Goal: Transaction & Acquisition: Subscribe to service/newsletter

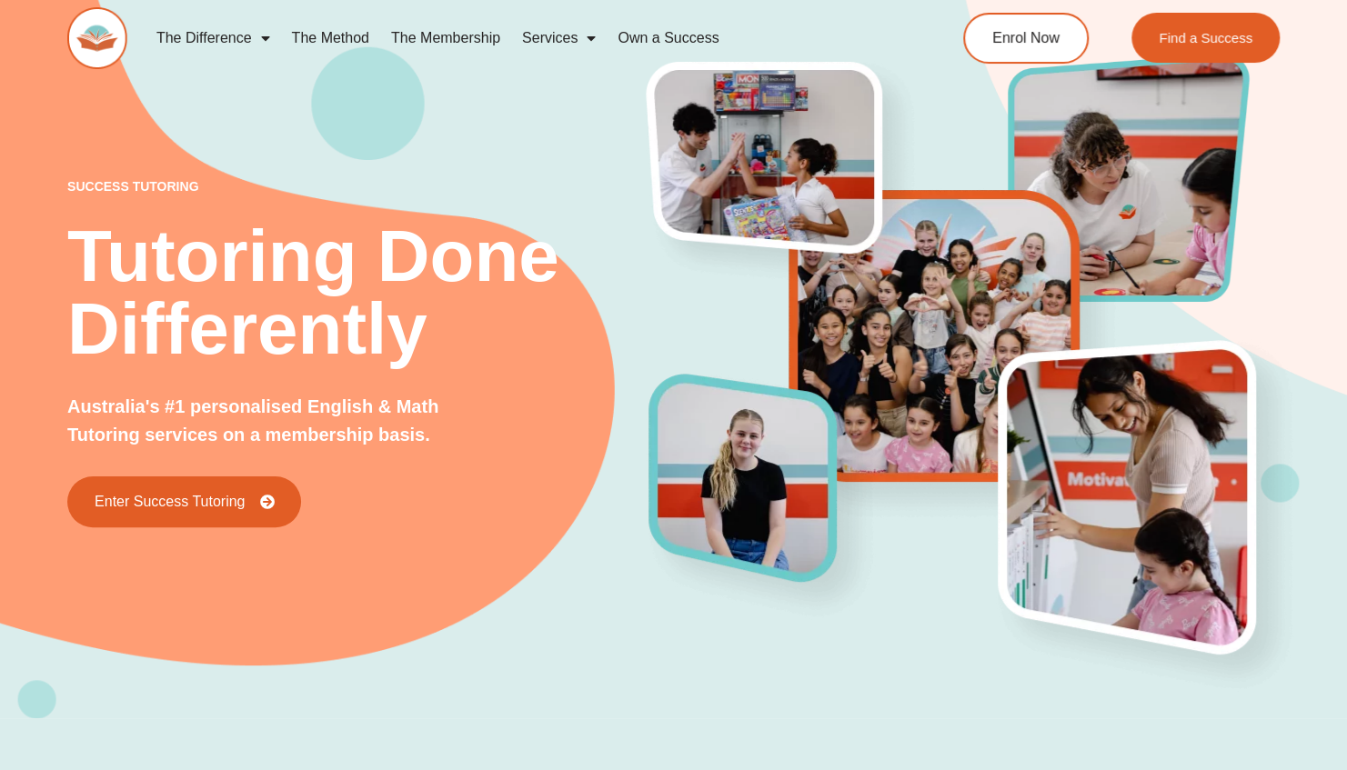
click at [464, 39] on link "The Membership" at bounding box center [445, 38] width 131 height 42
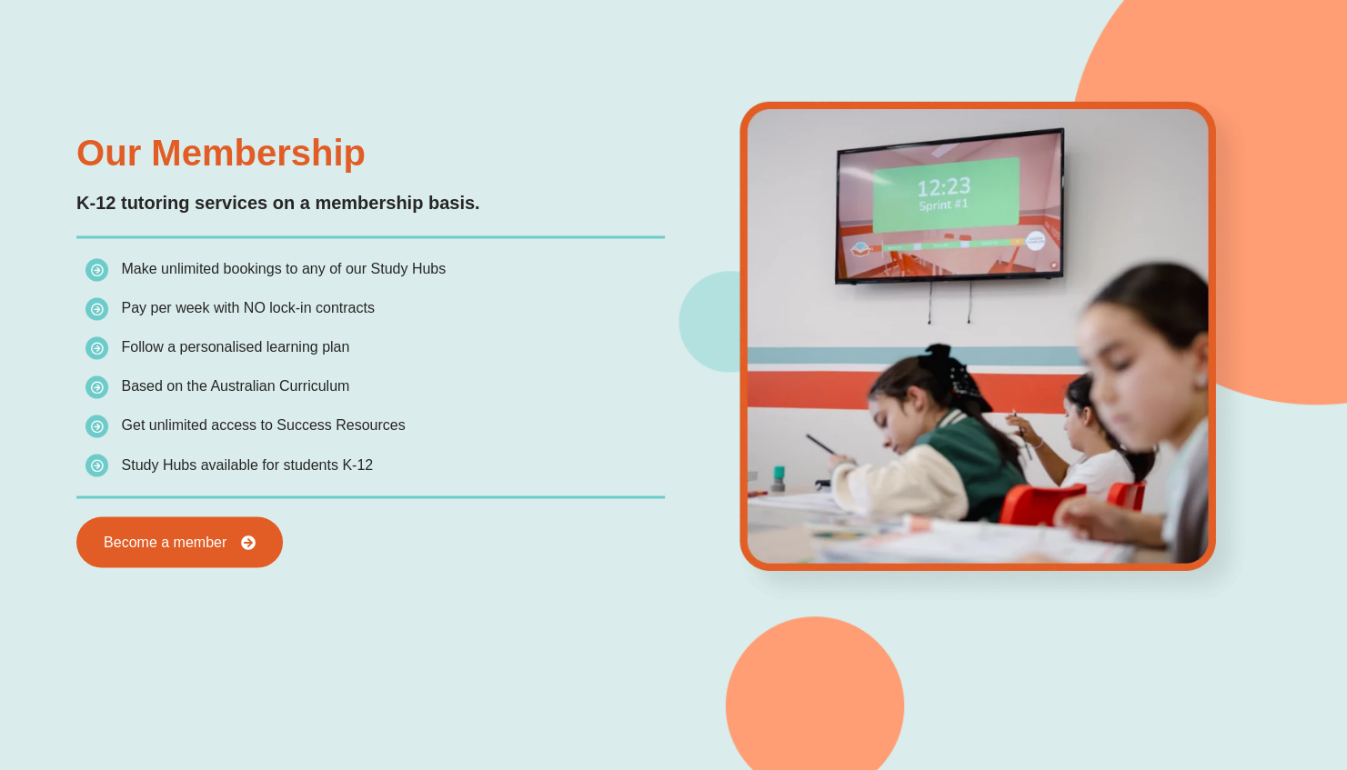
scroll to position [1534, 0]
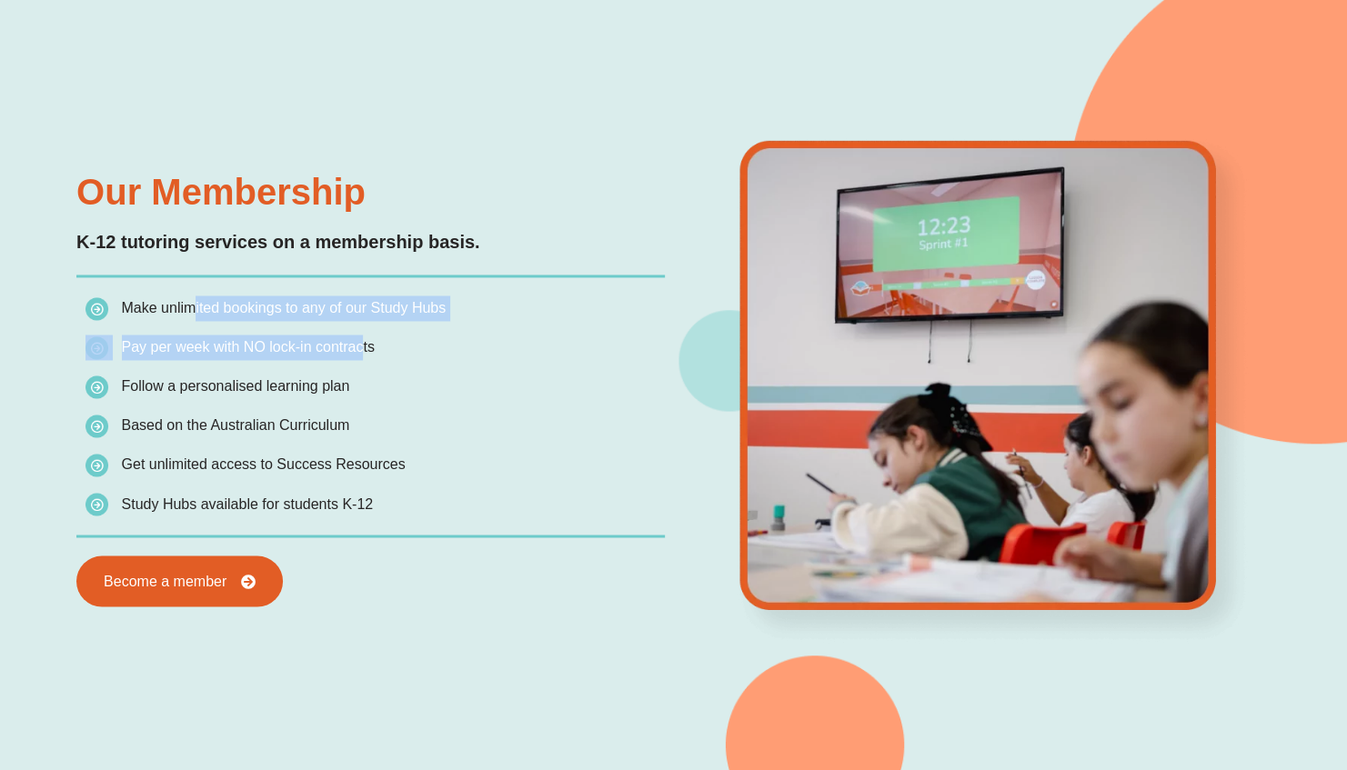
drag, startPoint x: 186, startPoint y: 303, endPoint x: 353, endPoint y: 338, distance: 170.2
click at [353, 338] on ul "Make unlimited bookings to any of our Study Hubs Pay per week with NO lock-in c…" at bounding box center [374, 406] width 578 height 221
click at [353, 339] on span "Pay per week with NO lock-in contracts" at bounding box center [248, 346] width 253 height 15
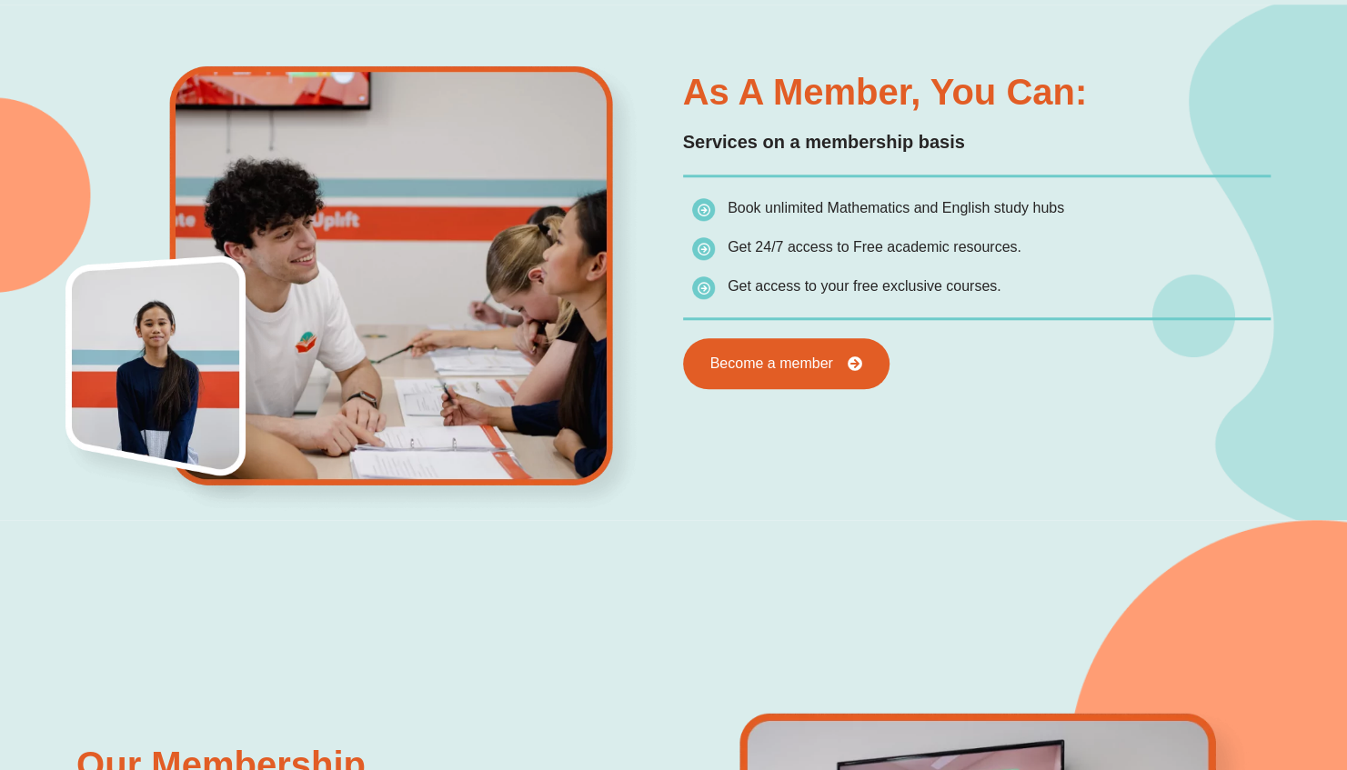
scroll to position [971, 0]
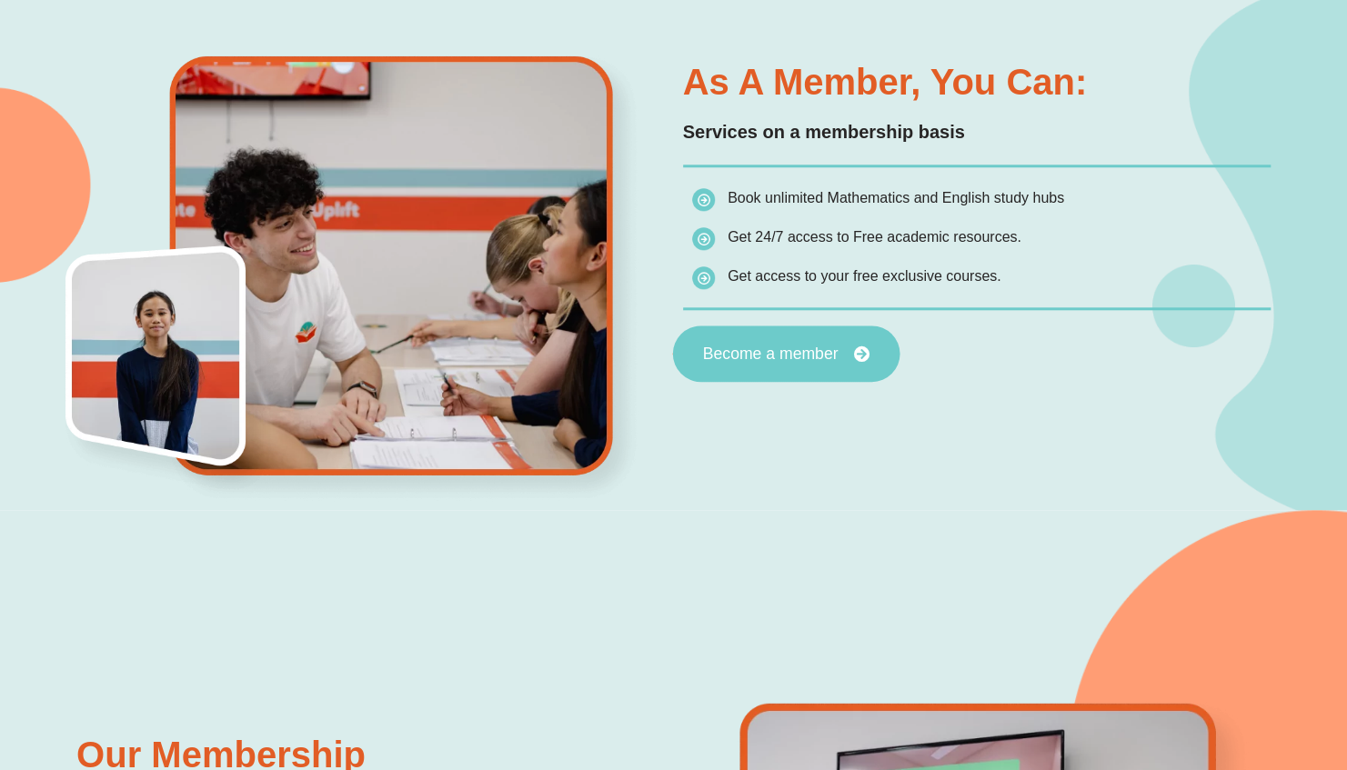
click at [776, 351] on span "Become a member" at bounding box center [770, 354] width 136 height 16
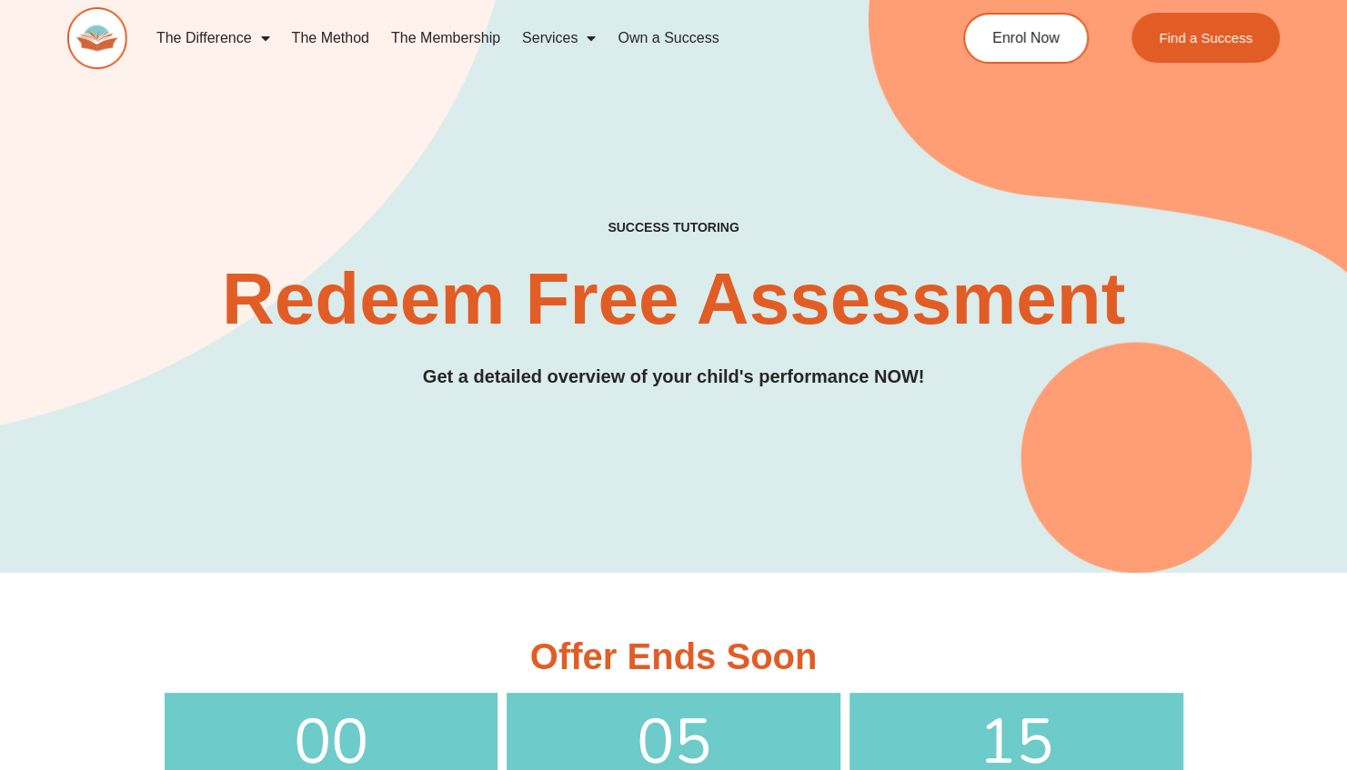
click at [268, 40] on span "Menu" at bounding box center [261, 38] width 18 height 33
click at [464, 38] on link "The Membership" at bounding box center [445, 38] width 131 height 42
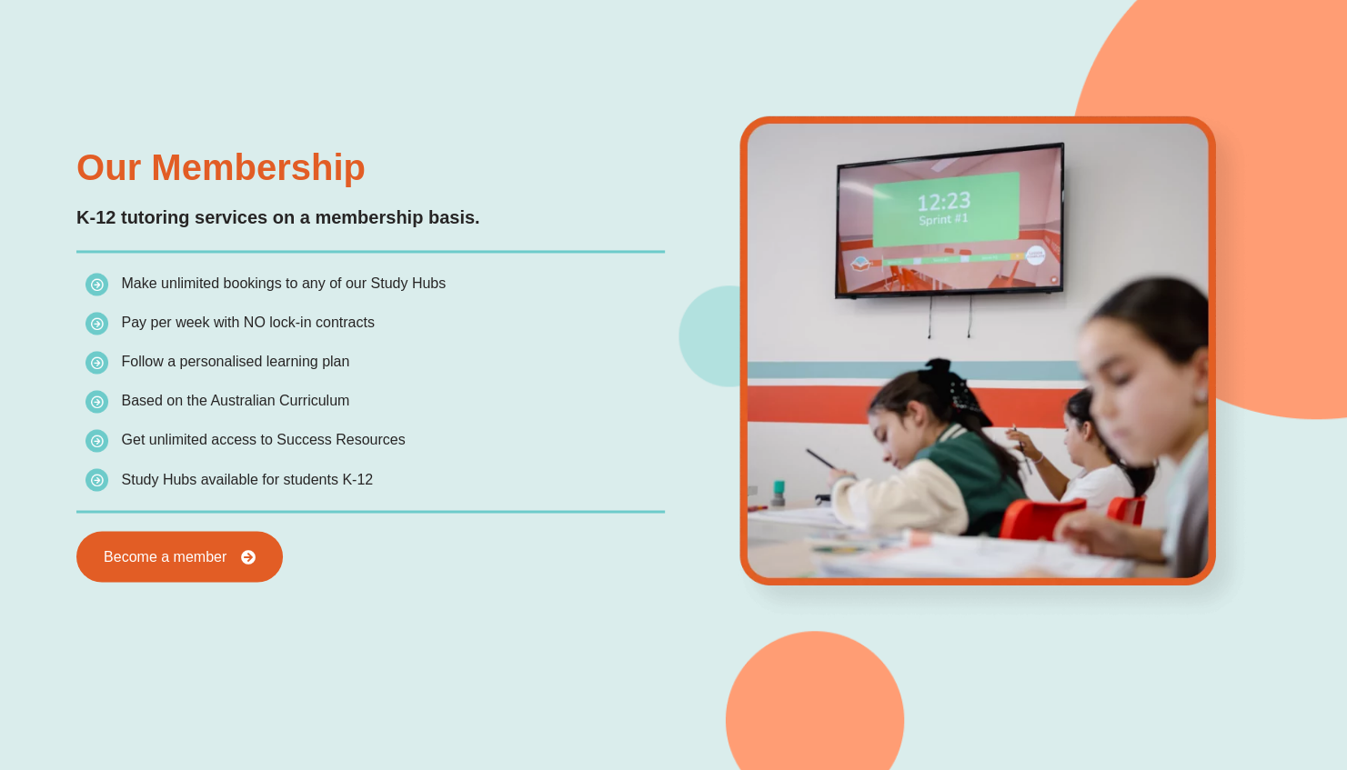
scroll to position [1588, 0]
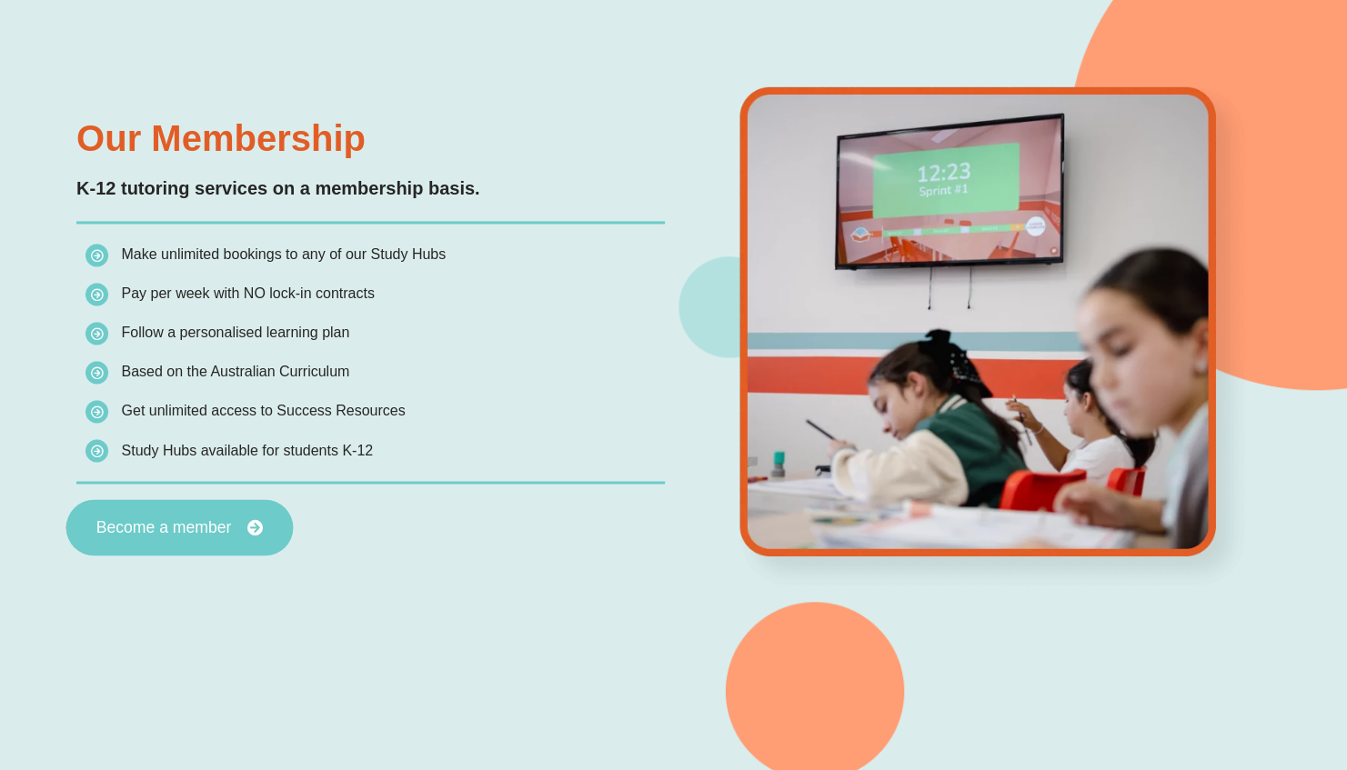
click at [135, 522] on span "Become a member" at bounding box center [164, 527] width 136 height 16
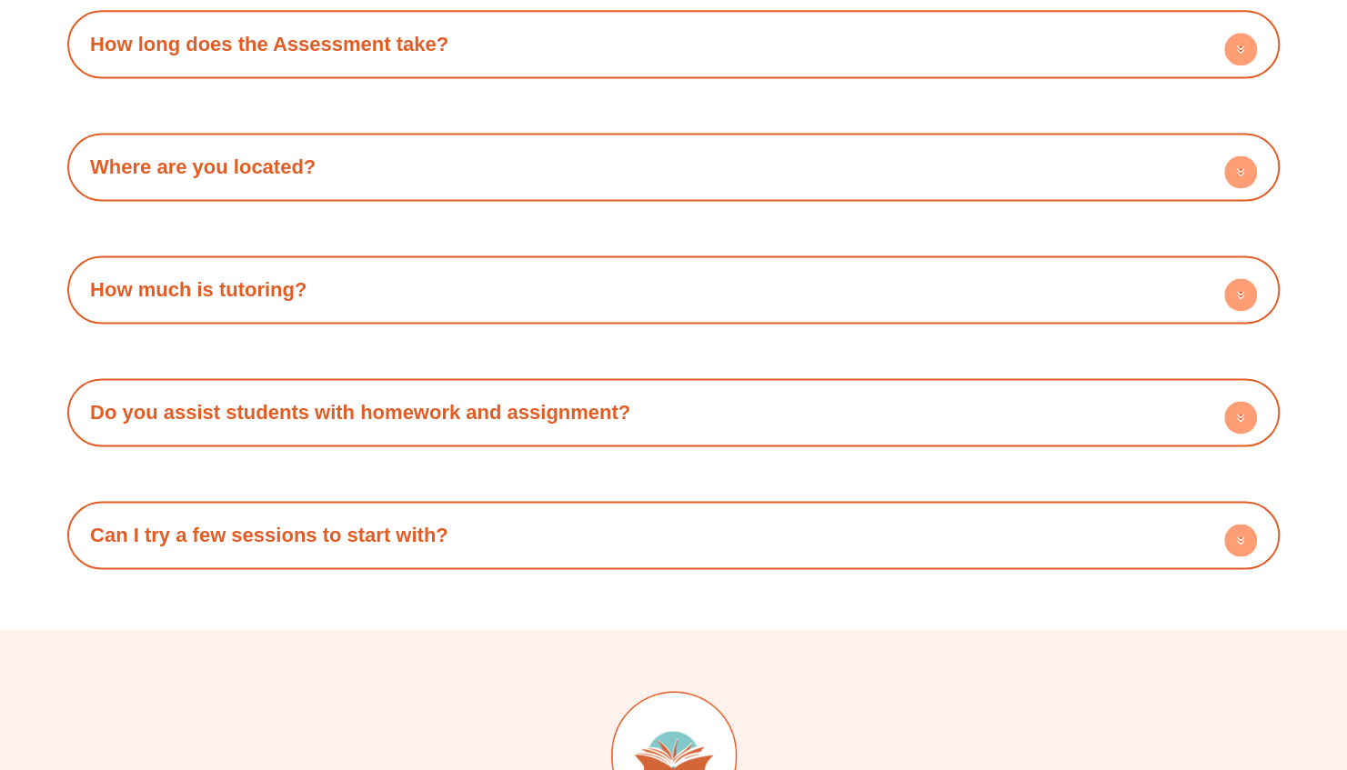
scroll to position [5493, 0]
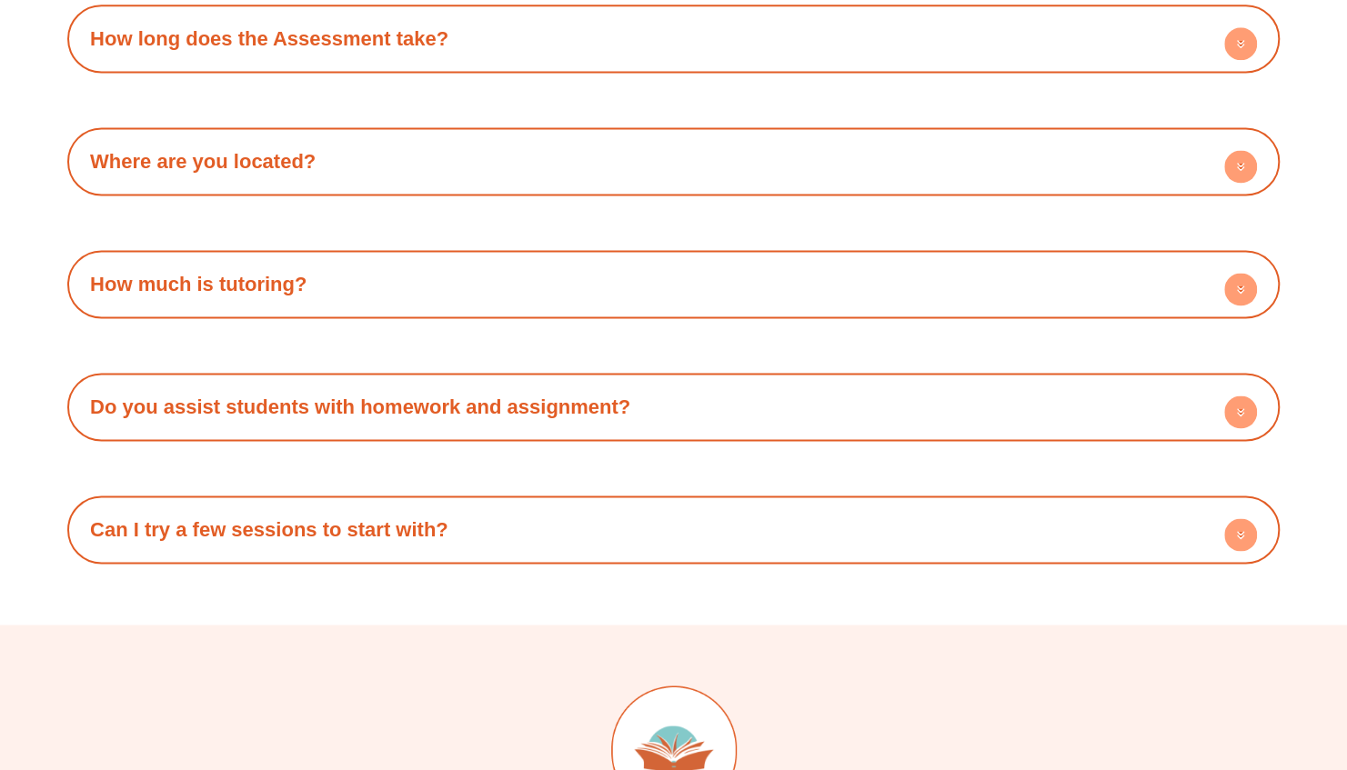
click at [1244, 280] on circle at bounding box center [1240, 289] width 33 height 33
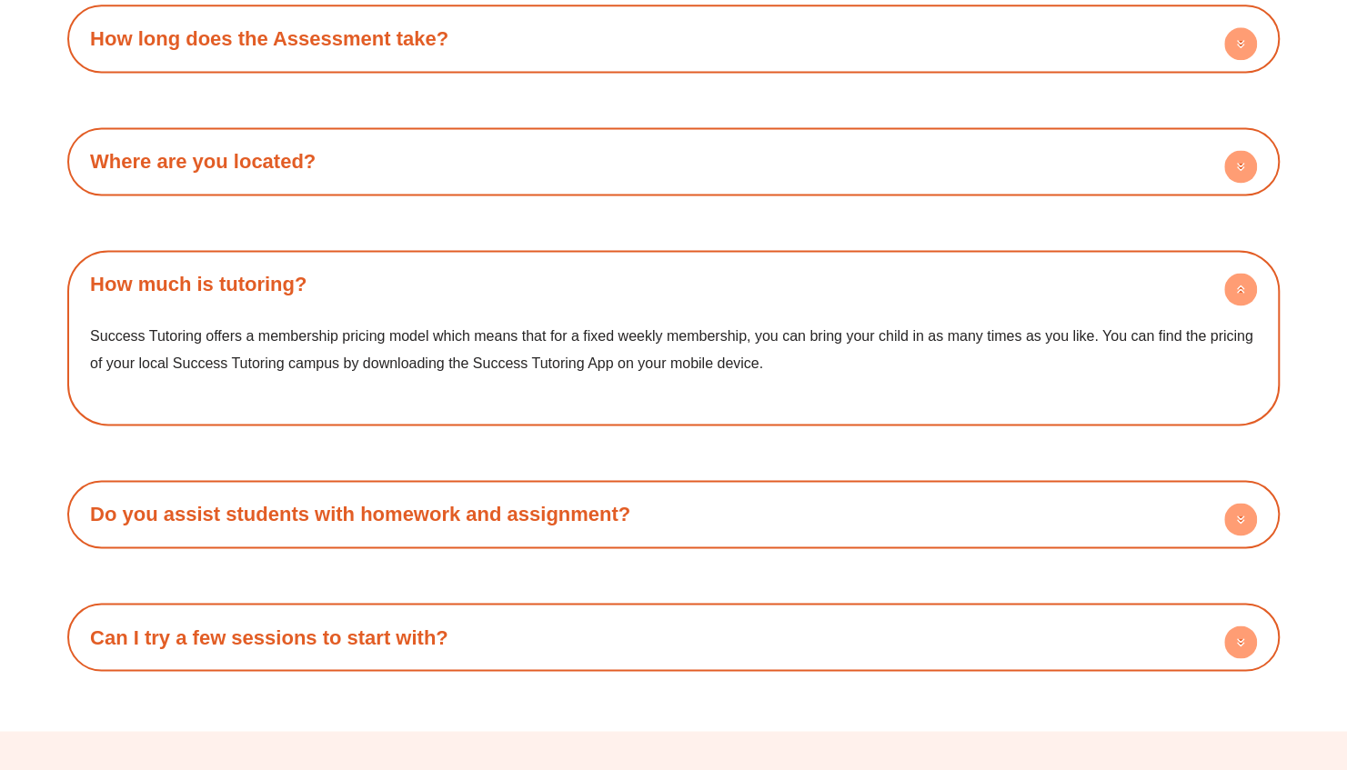
click at [1248, 511] on circle at bounding box center [1240, 519] width 33 height 33
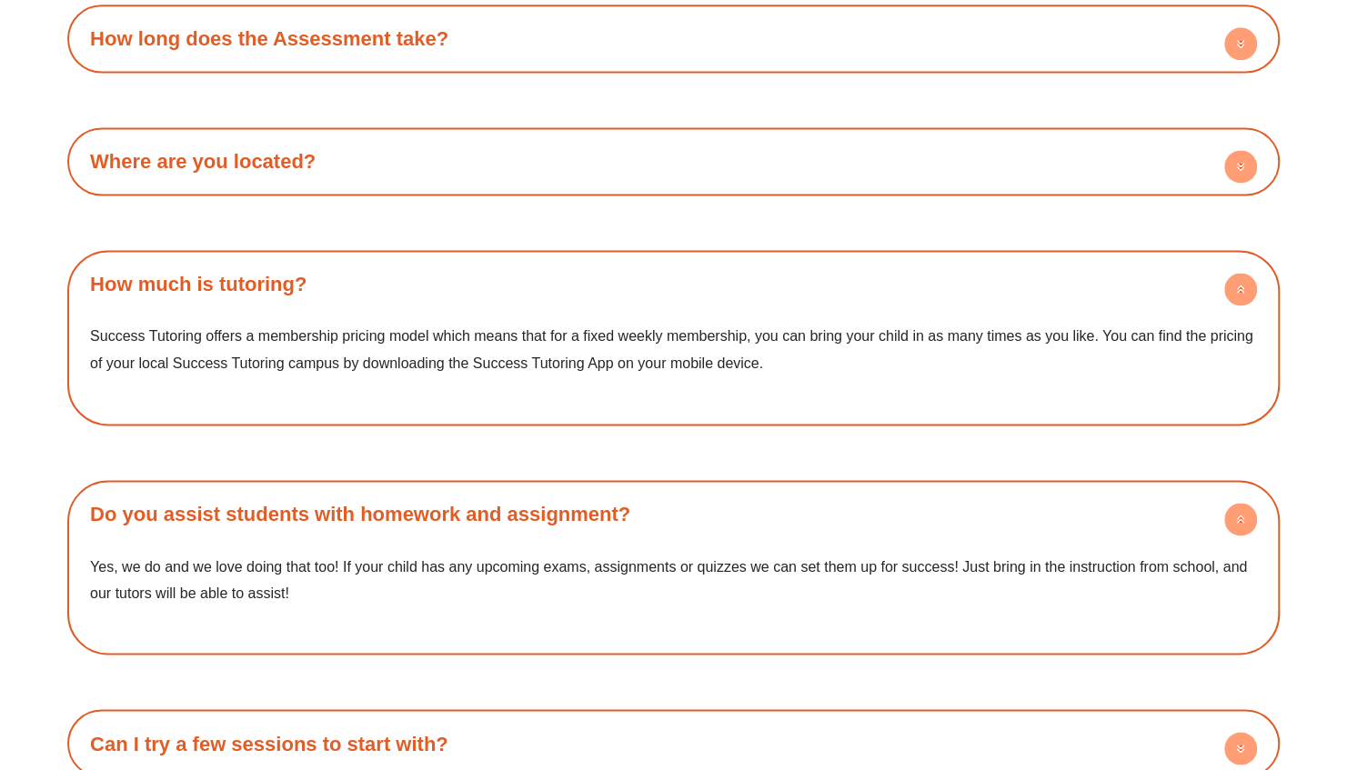
click at [1248, 511] on circle at bounding box center [1240, 519] width 33 height 33
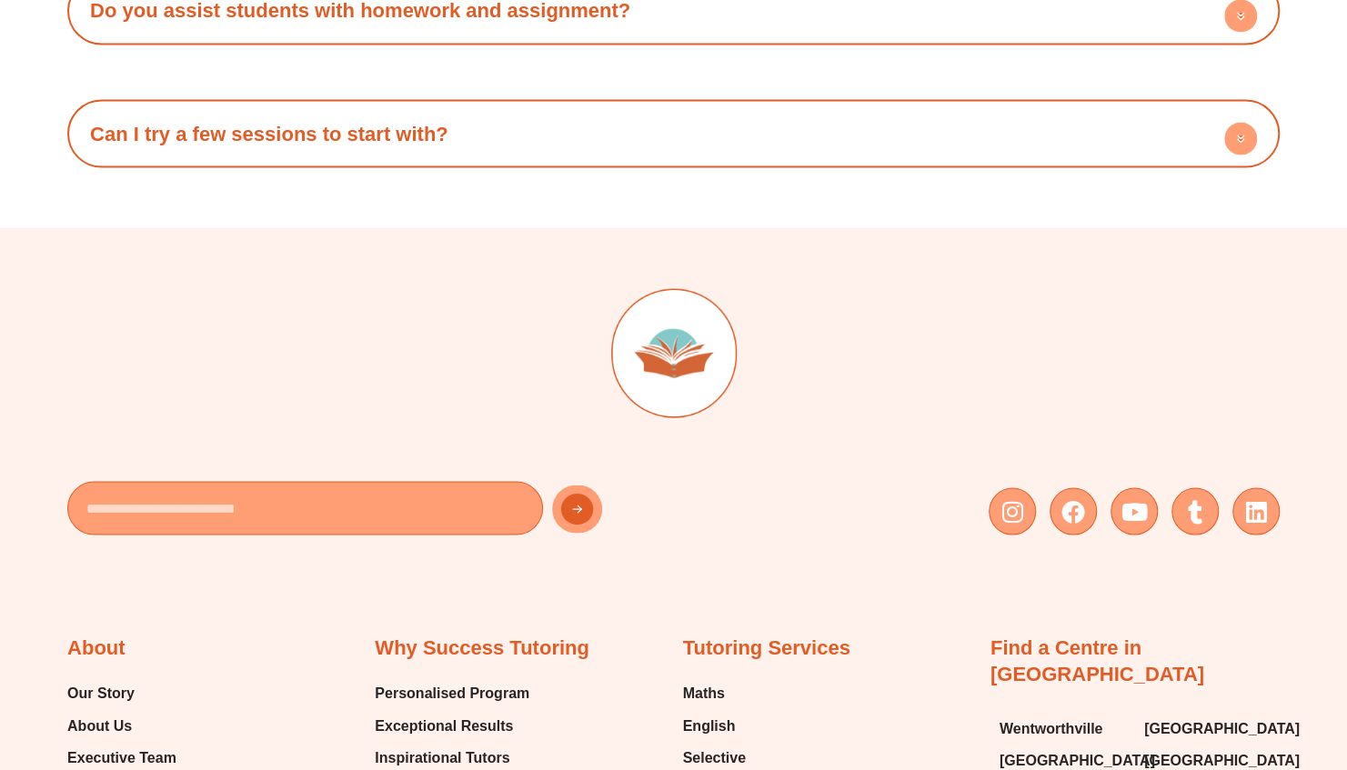
scroll to position [6055, 0]
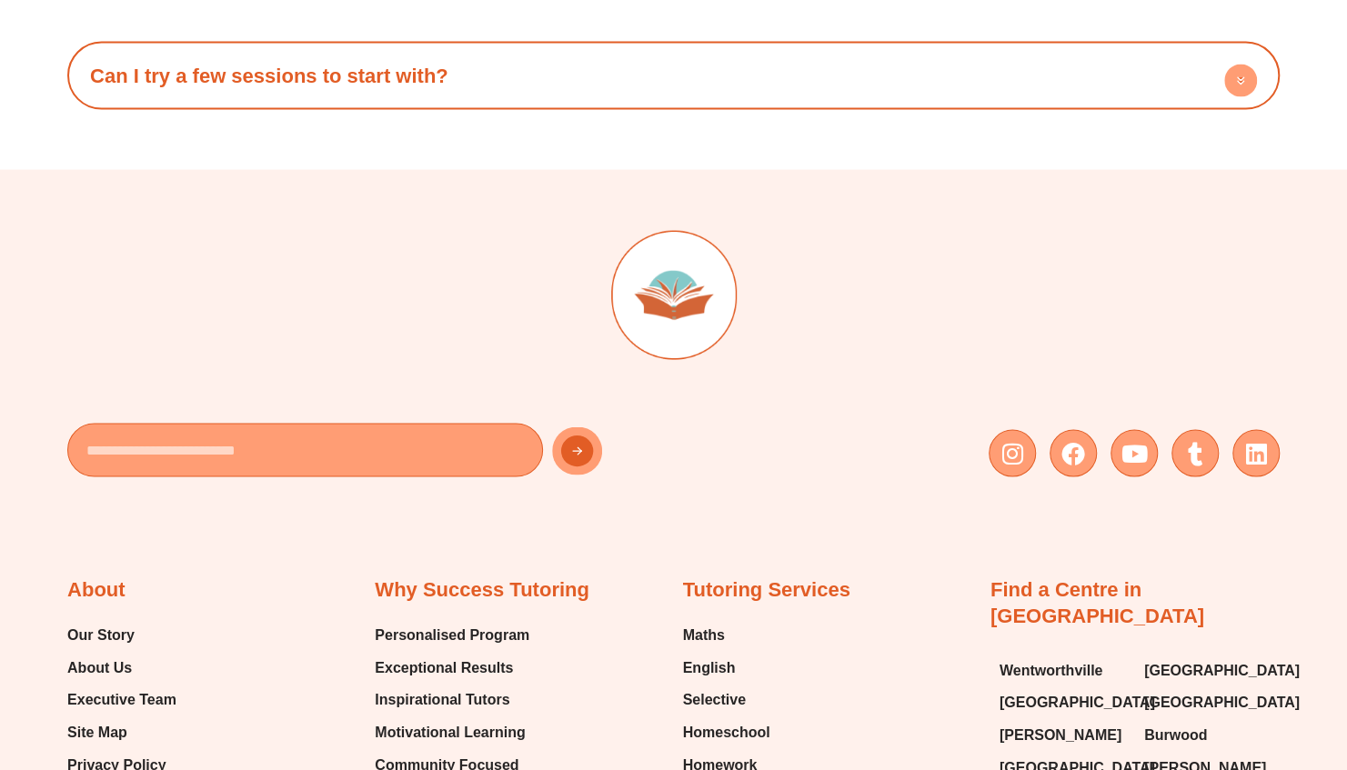
click at [1230, 82] on circle at bounding box center [1240, 80] width 33 height 33
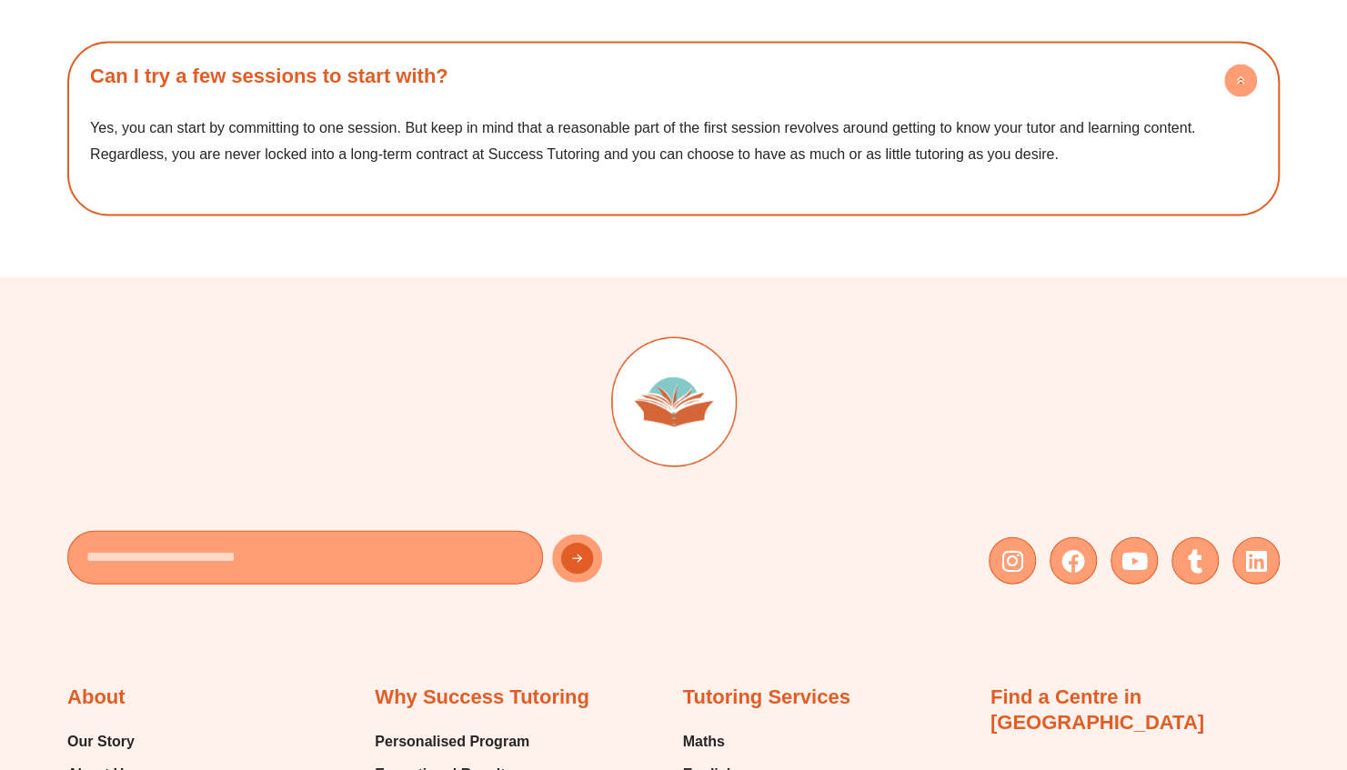
click at [1230, 82] on circle at bounding box center [1240, 80] width 33 height 33
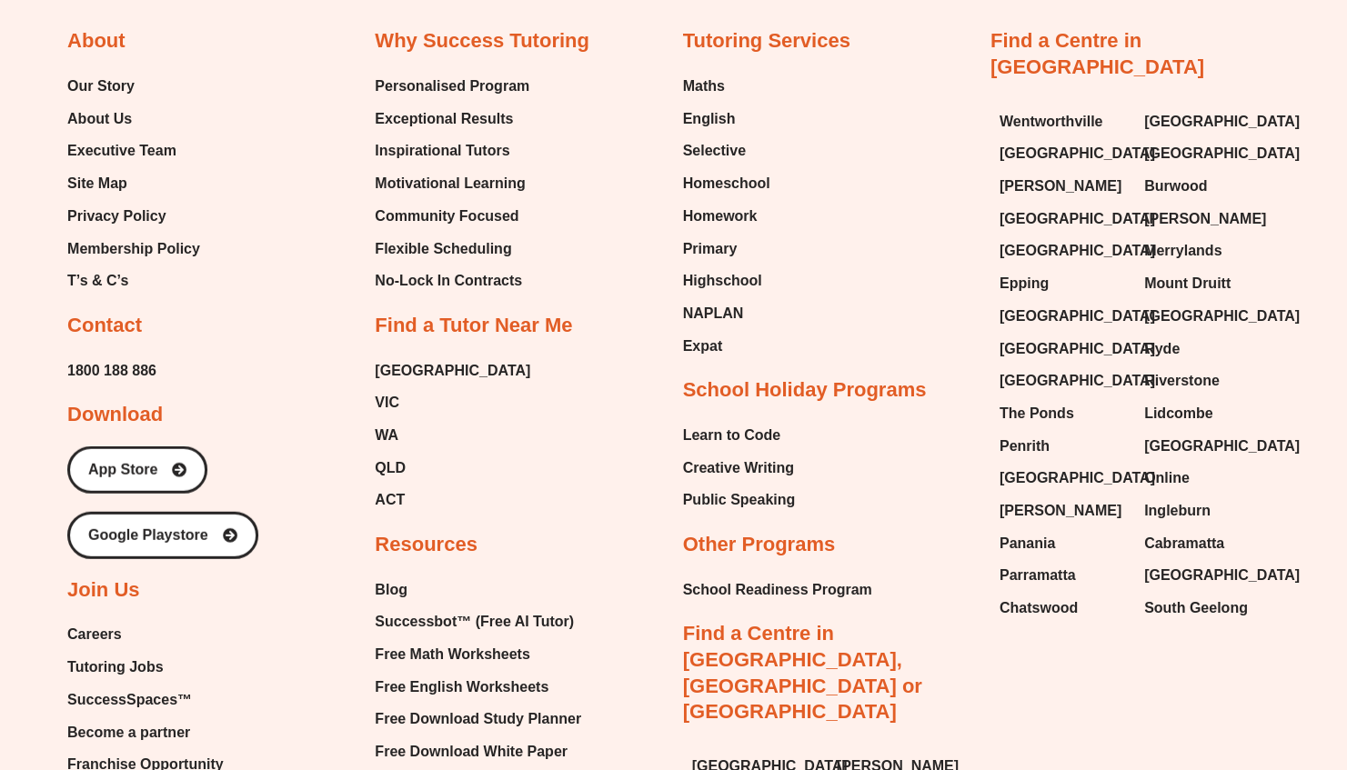
scroll to position [6584, 0]
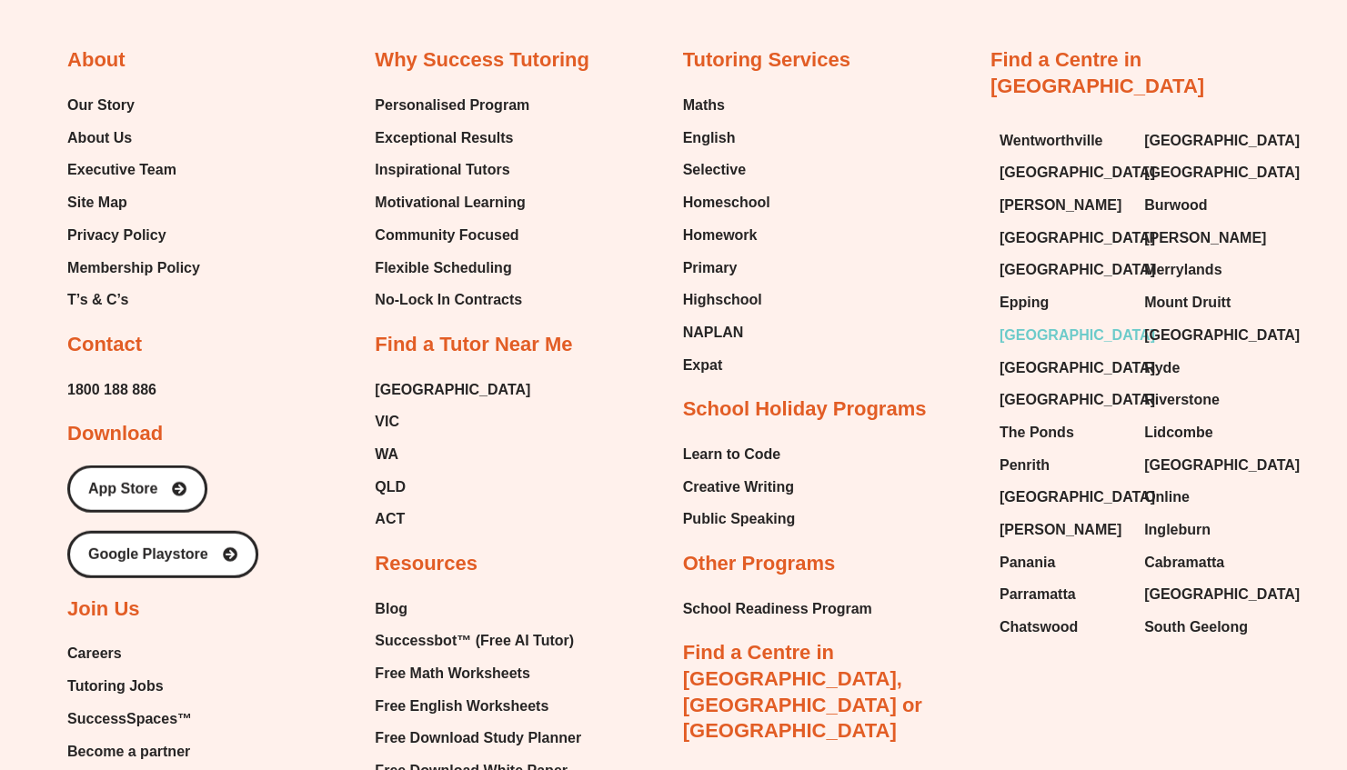
click at [1056, 322] on span "[GEOGRAPHIC_DATA]" at bounding box center [1077, 335] width 156 height 27
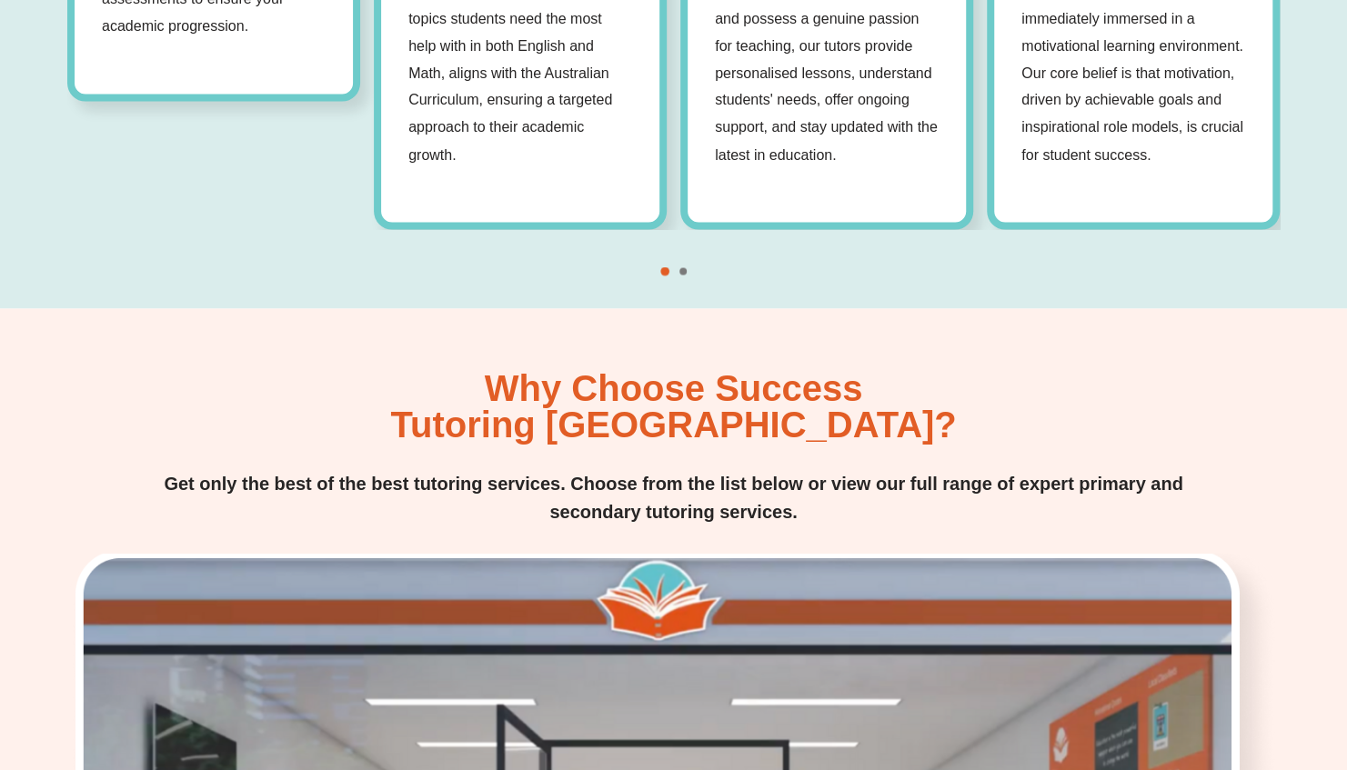
scroll to position [300, 0]
